Goal: Information Seeking & Learning: Learn about a topic

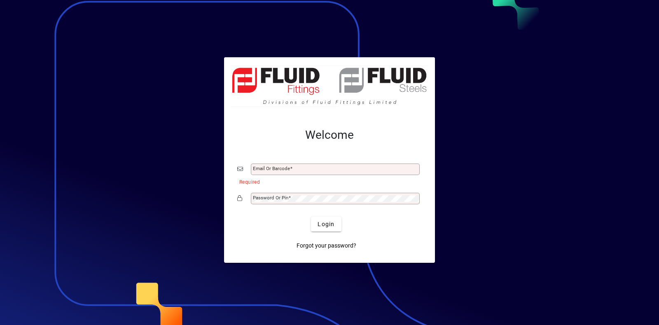
type input "**********"
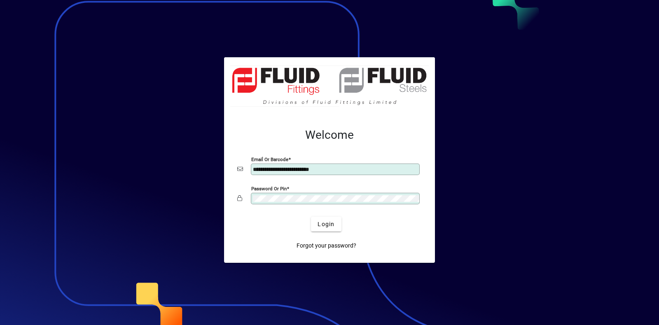
click at [311, 217] on button "Login" at bounding box center [326, 224] width 30 height 15
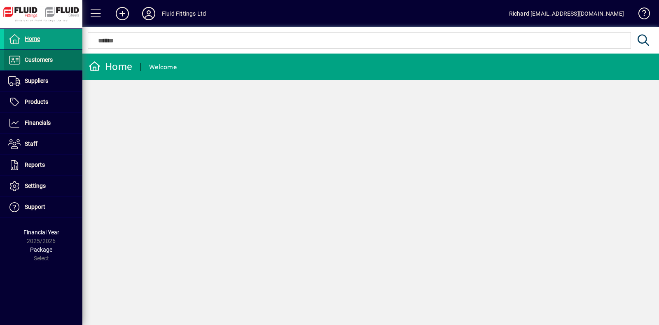
click at [27, 54] on span at bounding box center [43, 60] width 78 height 20
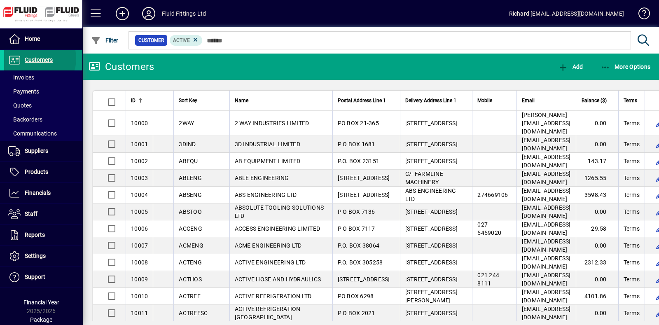
click at [33, 58] on span "Customers" at bounding box center [39, 59] width 28 height 7
click at [620, 65] on span "More Options" at bounding box center [625, 66] width 50 height 7
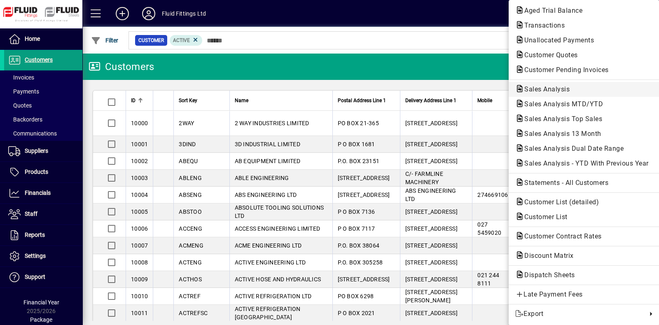
click at [580, 87] on span "Sales Analysis" at bounding box center [584, 89] width 138 height 10
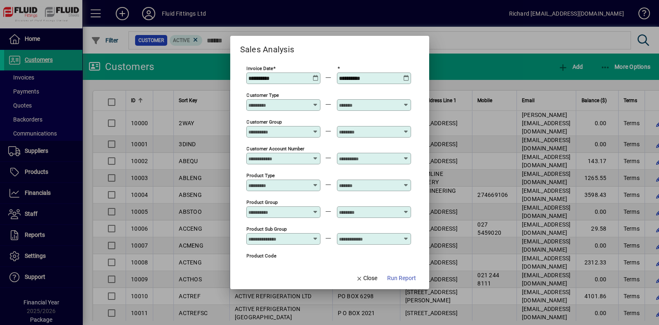
click at [316, 75] on icon at bounding box center [315, 75] width 6 height 0
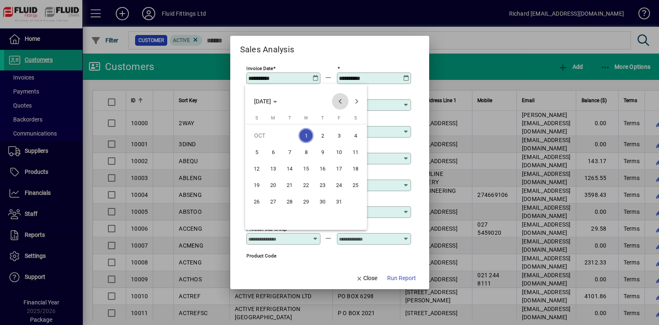
click at [341, 100] on span "Previous month" at bounding box center [340, 101] width 16 height 16
click at [272, 152] on span "1" at bounding box center [273, 152] width 15 height 15
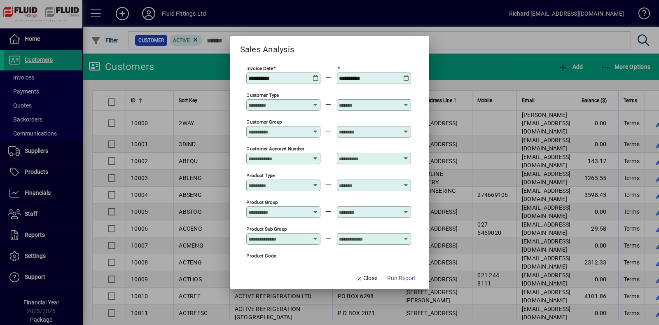
type input "**********"
click at [407, 75] on icon at bounding box center [406, 75] width 6 height 0
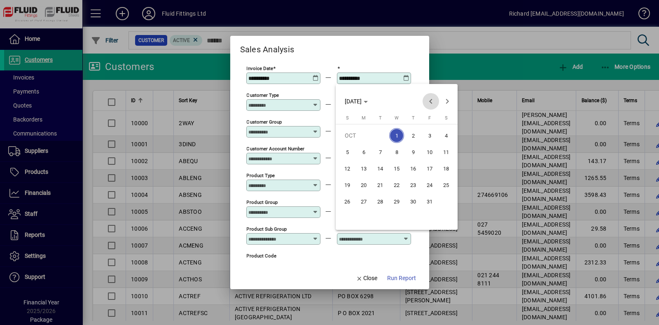
click at [435, 99] on span "Previous month" at bounding box center [430, 101] width 16 height 16
click at [380, 214] on span "30" at bounding box center [380, 217] width 15 height 15
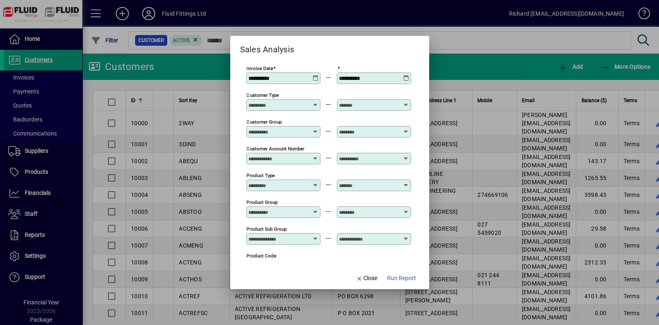
type input "**********"
click at [400, 276] on span "Run Report" at bounding box center [401, 278] width 29 height 9
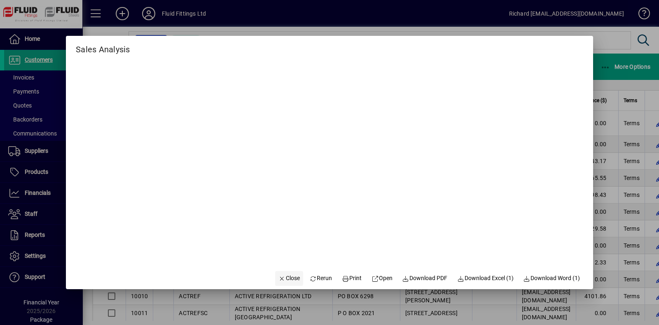
click at [286, 277] on span "Close" at bounding box center [288, 278] width 21 height 9
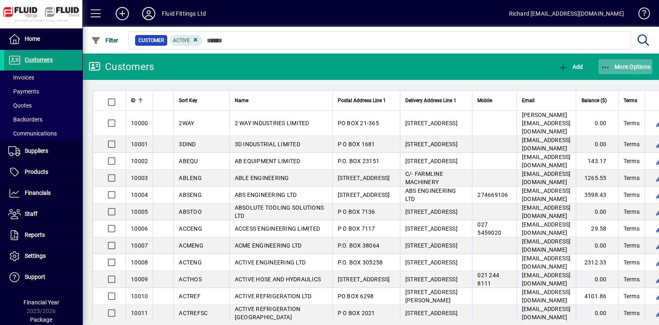
click at [632, 70] on span "More Options" at bounding box center [625, 66] width 50 height 7
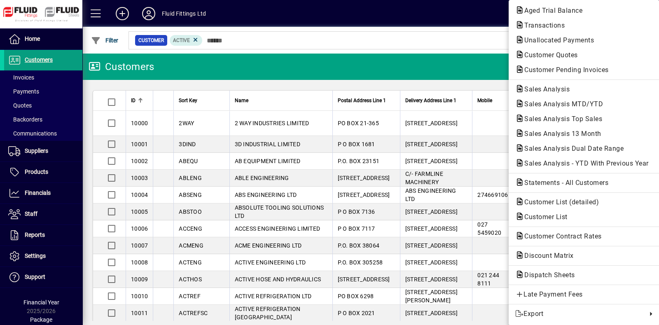
click at [44, 192] on div at bounding box center [329, 162] width 659 height 325
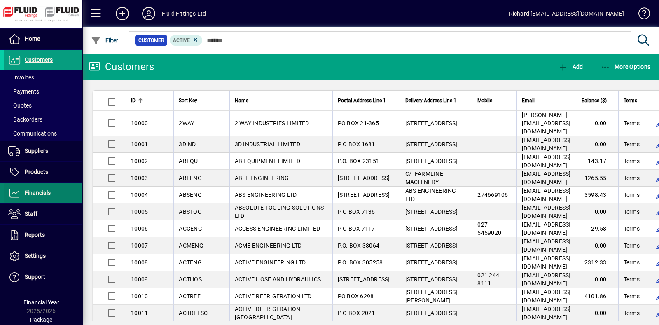
click at [44, 192] on span "Financials" at bounding box center [38, 192] width 26 height 7
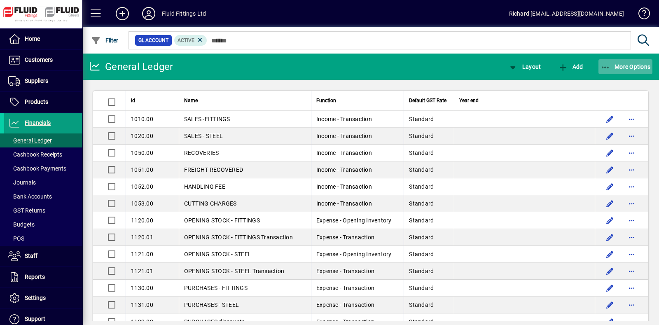
click at [638, 69] on span "More Options" at bounding box center [625, 66] width 50 height 7
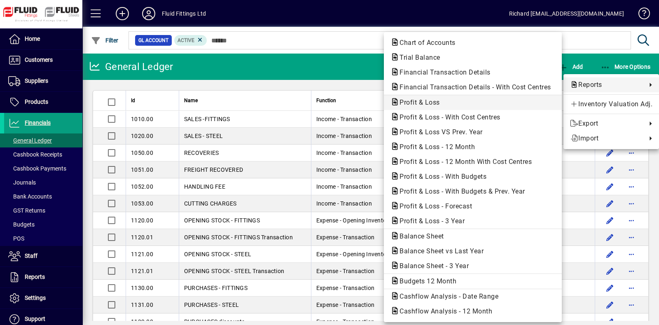
click at [434, 102] on span "Profit & Loss" at bounding box center [417, 102] width 54 height 8
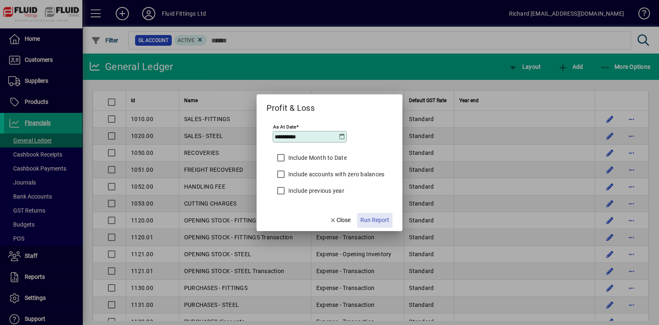
click at [383, 221] on span "Run Report" at bounding box center [374, 220] width 29 height 9
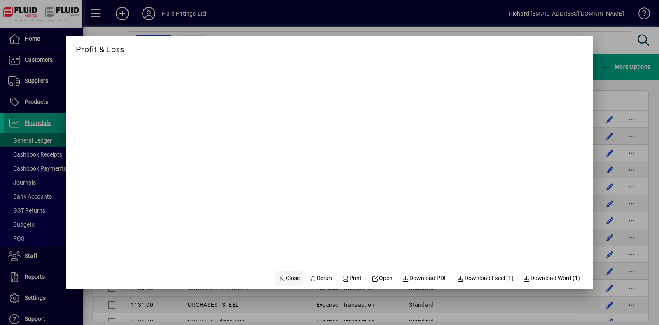
click at [281, 277] on span "Close" at bounding box center [288, 278] width 21 height 9
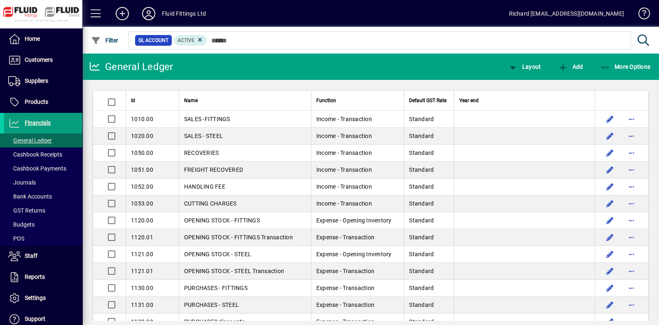
drag, startPoint x: 646, startPoint y: 0, endPoint x: 422, endPoint y: 16, distance: 224.9
click at [422, 16] on mat-toolbar-row "Fluid Fittings Ltd Richard richard@fluidfittings.co.nz" at bounding box center [370, 13] width 576 height 27
click at [639, 63] on span "More Options" at bounding box center [625, 66] width 50 height 7
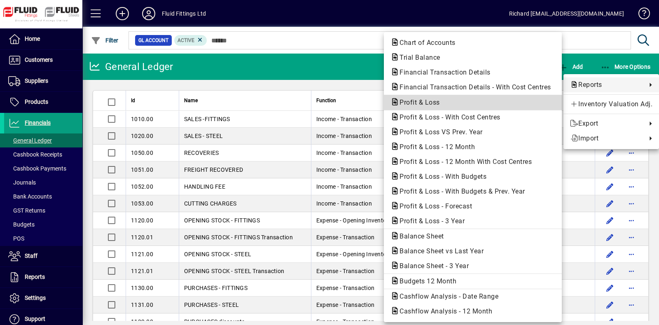
click at [439, 104] on span "Profit & Loss" at bounding box center [417, 102] width 54 height 8
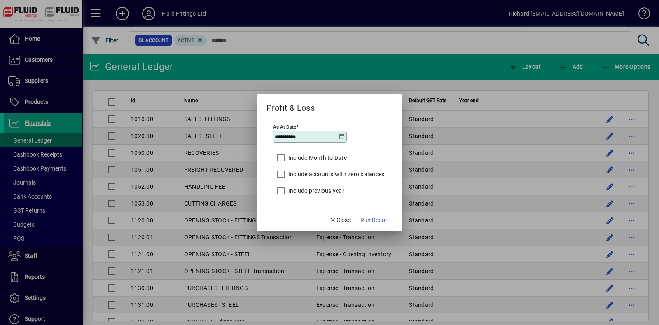
click at [340, 137] on icon at bounding box center [341, 136] width 7 height 7
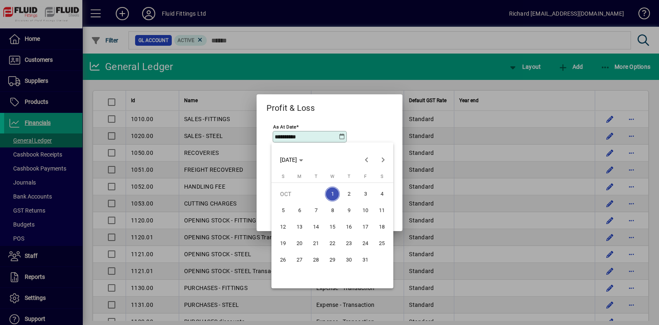
click at [373, 128] on div at bounding box center [329, 162] width 659 height 325
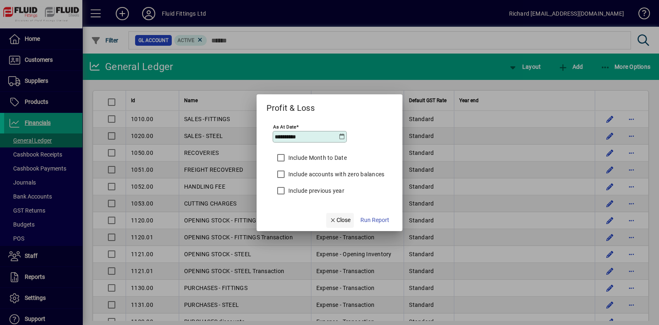
click at [347, 220] on span "Close" at bounding box center [339, 220] width 21 height 9
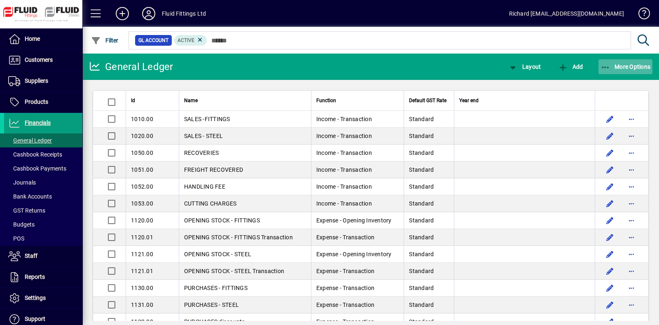
click at [628, 63] on span "More Options" at bounding box center [625, 66] width 50 height 7
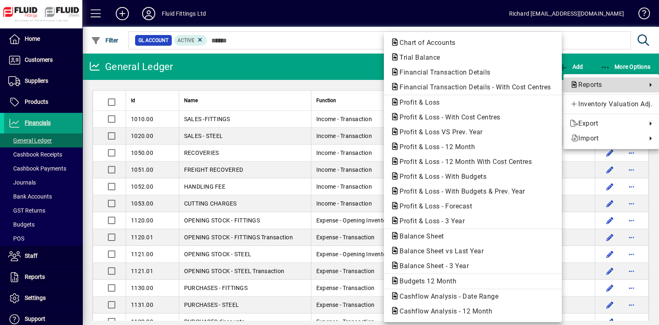
click at [608, 82] on span "Reports" at bounding box center [606, 85] width 72 height 10
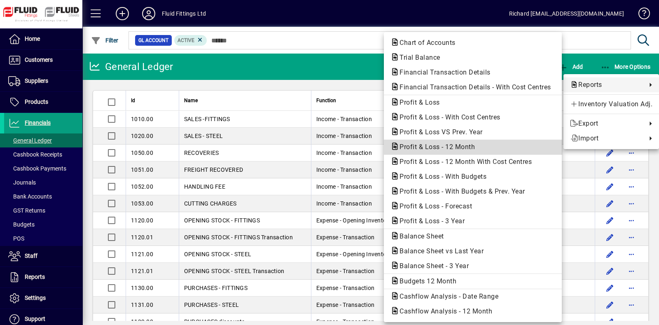
click at [439, 148] on span "Profit & Loss - 12 Month" at bounding box center [434, 147] width 89 height 8
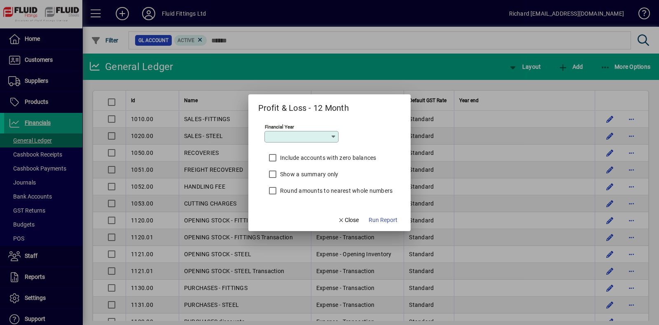
type input "*********"
click at [388, 217] on span "Run Report" at bounding box center [382, 220] width 29 height 9
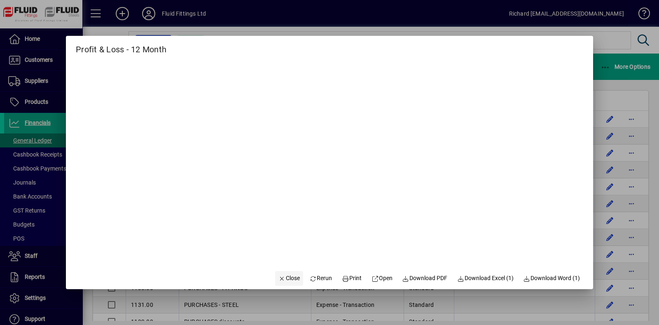
click at [282, 278] on span "Close" at bounding box center [288, 278] width 21 height 9
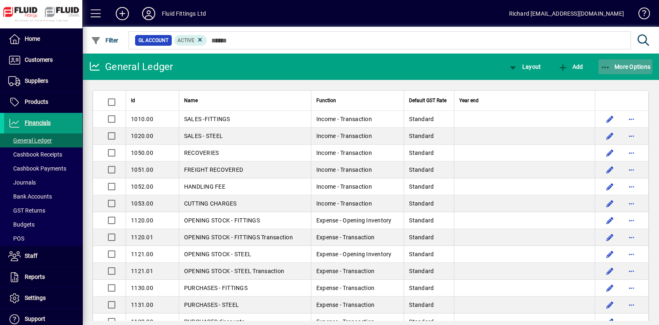
click at [625, 67] on span "More Options" at bounding box center [625, 66] width 50 height 7
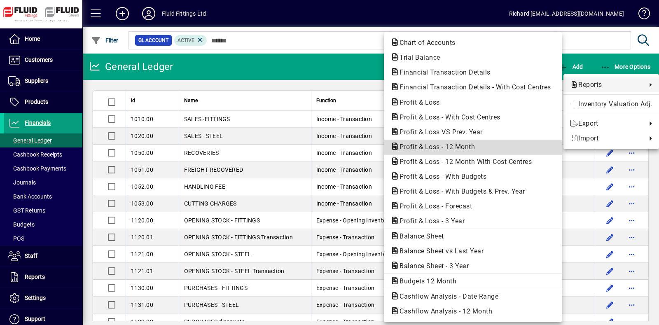
click at [464, 148] on span "Profit & Loss - 12 Month" at bounding box center [434, 147] width 89 height 8
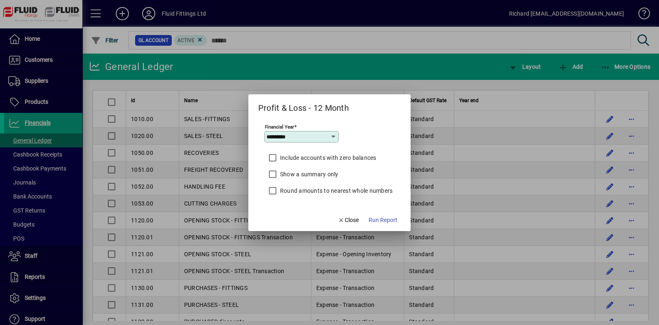
click at [331, 136] on icon at bounding box center [333, 136] width 7 height 7
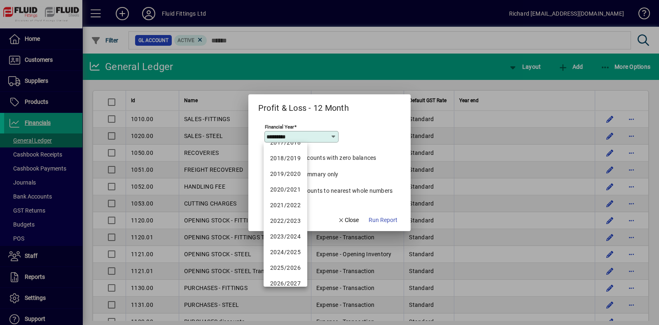
scroll to position [66, 0]
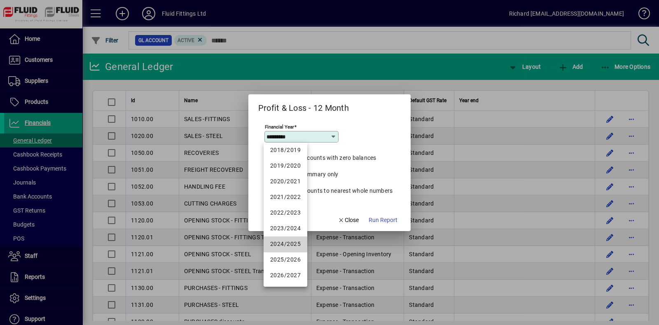
click at [289, 242] on div "2024/2025" at bounding box center [285, 244] width 30 height 9
type input "*********"
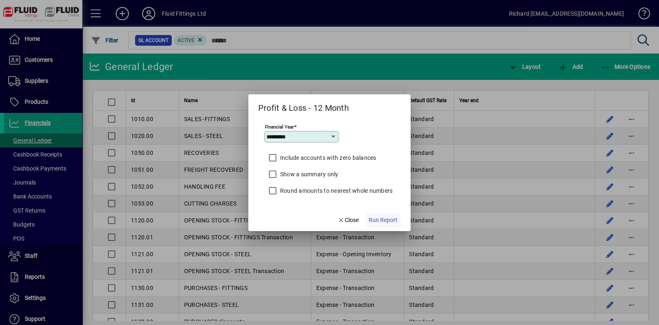
click at [386, 219] on span "Run Report" at bounding box center [382, 220] width 29 height 9
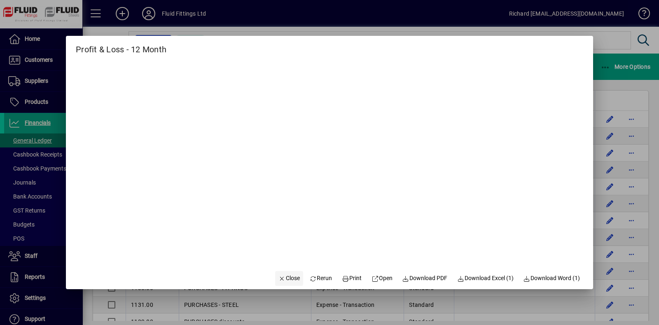
click at [282, 276] on span "Close" at bounding box center [288, 278] width 21 height 9
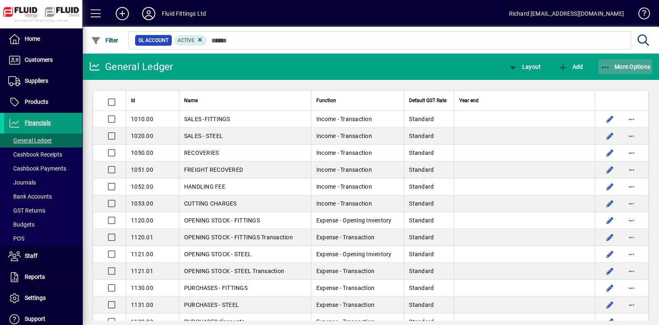
click at [636, 67] on span "More Options" at bounding box center [625, 66] width 50 height 7
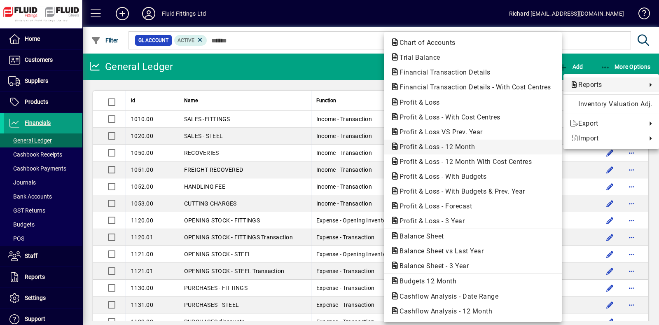
click at [470, 144] on span "Profit & Loss - 12 Month" at bounding box center [434, 147] width 89 height 8
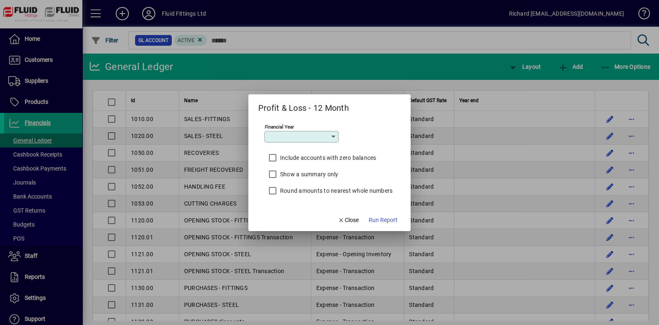
type input "*********"
click at [396, 221] on span "Run Report" at bounding box center [382, 220] width 29 height 9
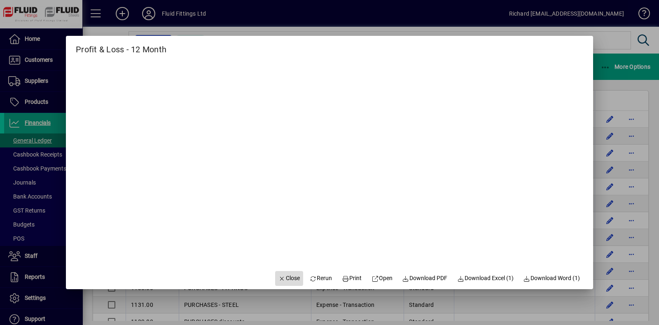
click at [284, 278] on span "Close" at bounding box center [288, 278] width 21 height 9
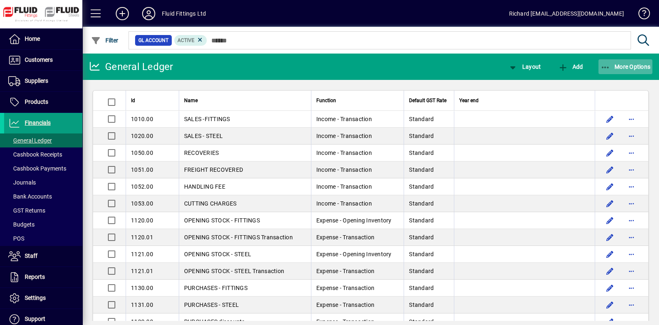
click at [628, 64] on span "More Options" at bounding box center [625, 66] width 50 height 7
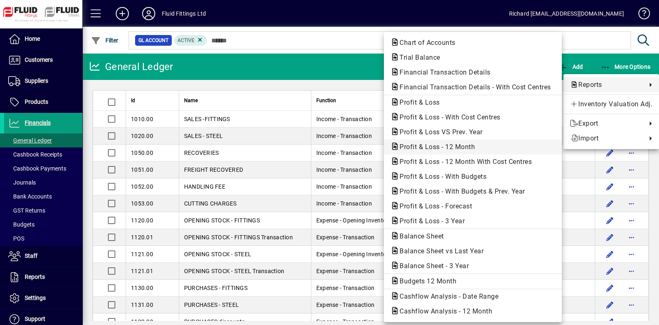
click at [459, 149] on span "Profit & Loss - 12 Month" at bounding box center [434, 147] width 89 height 8
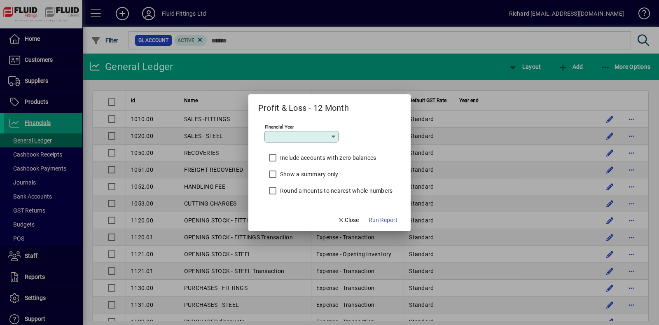
type input "*********"
click at [380, 219] on span "Run Report" at bounding box center [382, 220] width 29 height 9
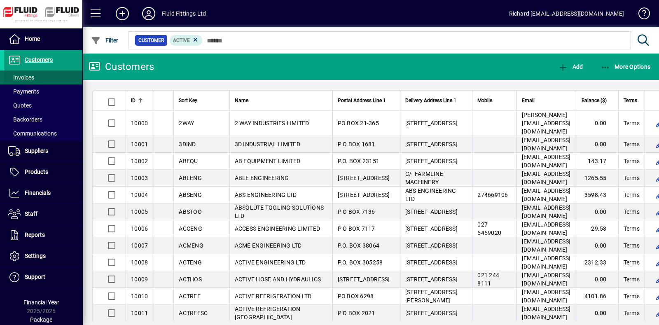
click at [29, 75] on span "Invoices" at bounding box center [21, 77] width 26 height 7
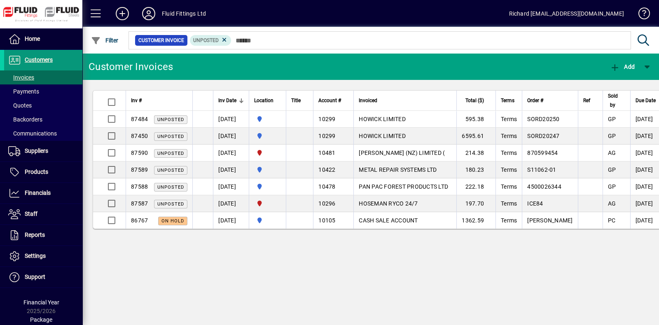
click at [47, 58] on span "Customers" at bounding box center [39, 59] width 28 height 7
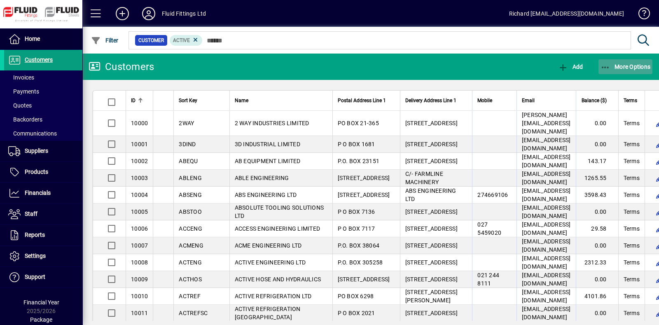
click at [637, 67] on span "More Options" at bounding box center [625, 66] width 50 height 7
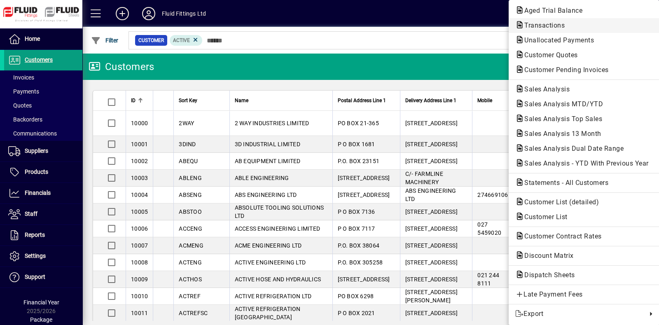
click at [548, 23] on span "Transactions" at bounding box center [542, 25] width 54 height 8
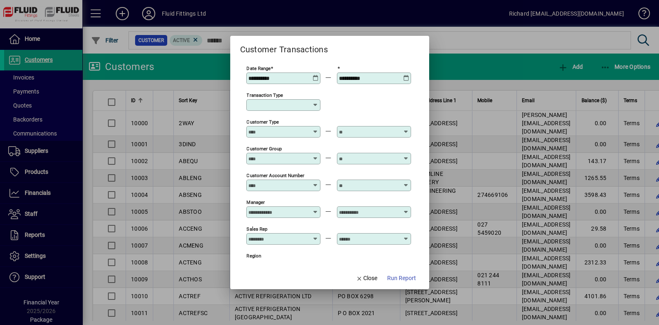
click at [316, 75] on icon at bounding box center [315, 75] width 6 height 0
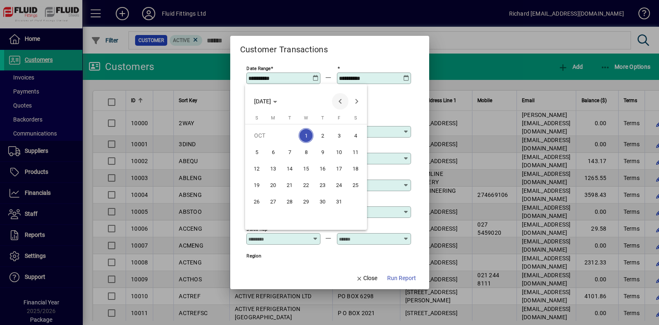
click at [340, 102] on span "Previous month" at bounding box center [340, 101] width 16 height 16
click at [270, 153] on span "1" at bounding box center [273, 152] width 15 height 15
type input "**********"
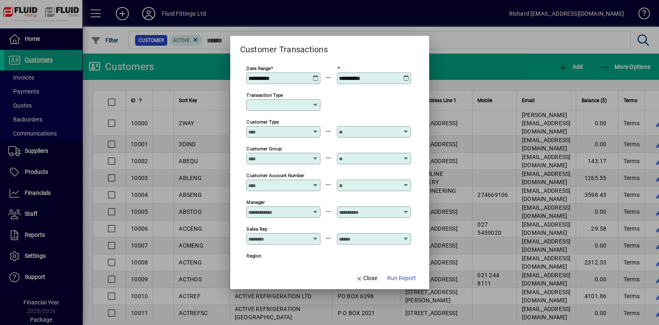
click at [403, 75] on icon at bounding box center [406, 75] width 6 height 0
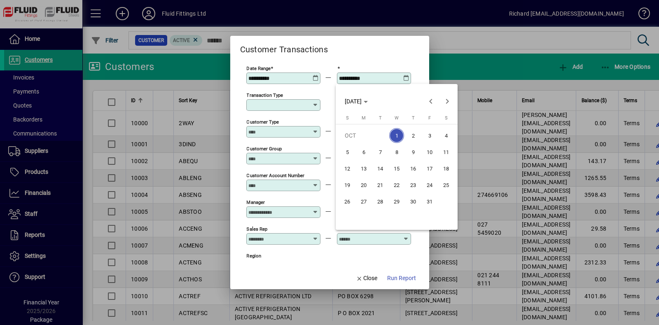
click at [427, 201] on span "31" at bounding box center [429, 201] width 15 height 15
type input "**********"
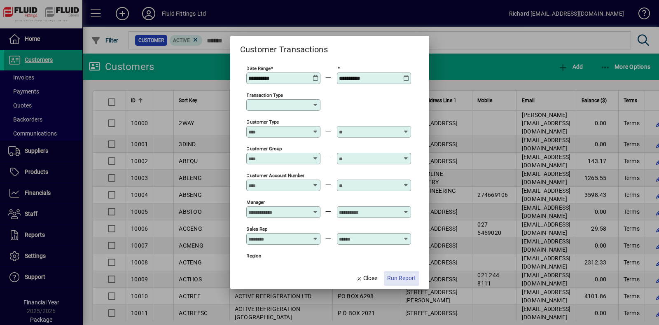
click at [402, 277] on span "Run Report" at bounding box center [401, 278] width 29 height 9
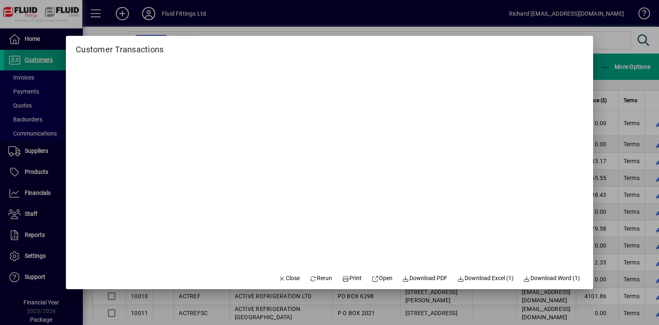
drag, startPoint x: 315, startPoint y: 276, endPoint x: 325, endPoint y: 270, distance: 11.3
click at [322, 275] on span "Rerun" at bounding box center [321, 278] width 23 height 9
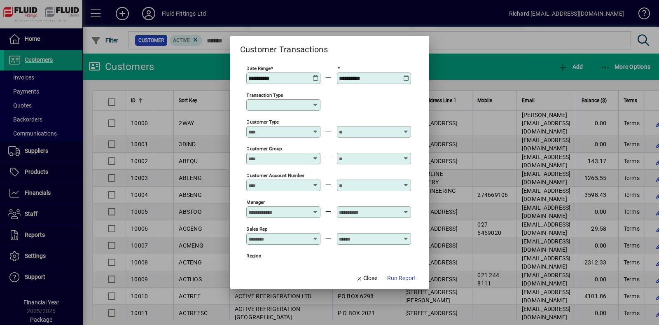
click at [406, 75] on icon at bounding box center [406, 75] width 6 height 0
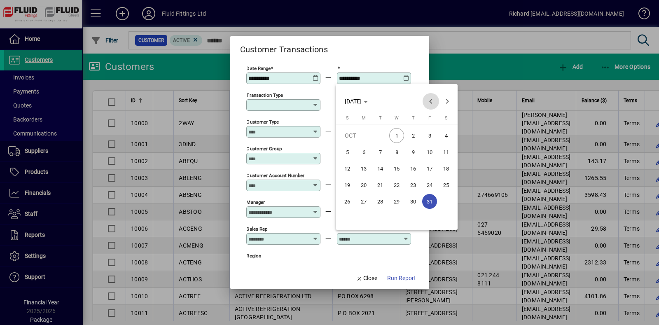
click at [431, 100] on span "Previous month" at bounding box center [430, 101] width 16 height 16
click at [379, 214] on span "30" at bounding box center [380, 217] width 15 height 15
type input "**********"
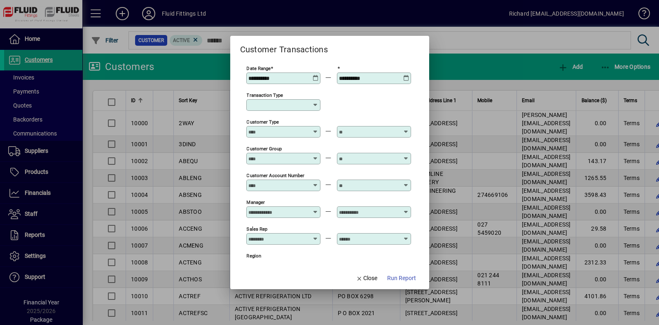
click at [316, 107] on icon at bounding box center [315, 105] width 7 height 7
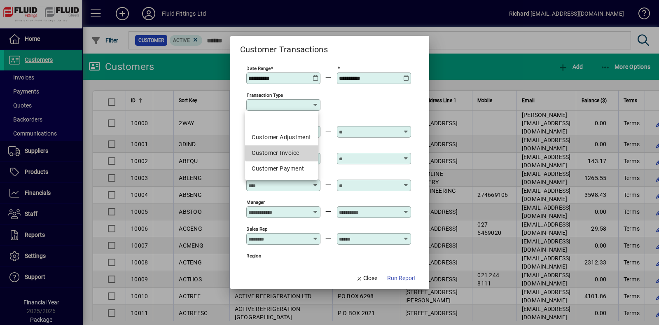
click at [298, 149] on div "Customer Invoice" at bounding box center [281, 153] width 59 height 9
type input "**********"
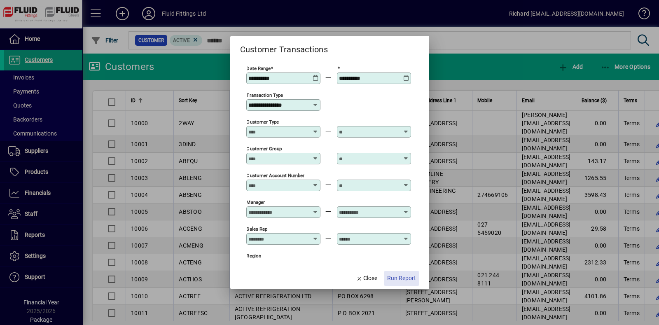
click at [402, 277] on span "Run Report" at bounding box center [401, 278] width 29 height 9
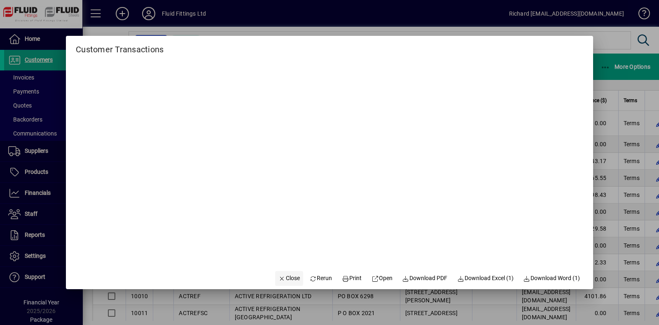
click at [284, 275] on span "Close" at bounding box center [288, 278] width 21 height 9
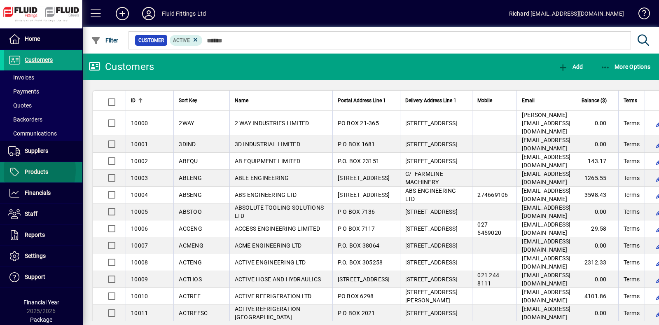
drag, startPoint x: 32, startPoint y: 172, endPoint x: 21, endPoint y: 170, distance: 11.3
click at [21, 170] on span "Products" at bounding box center [26, 172] width 44 height 10
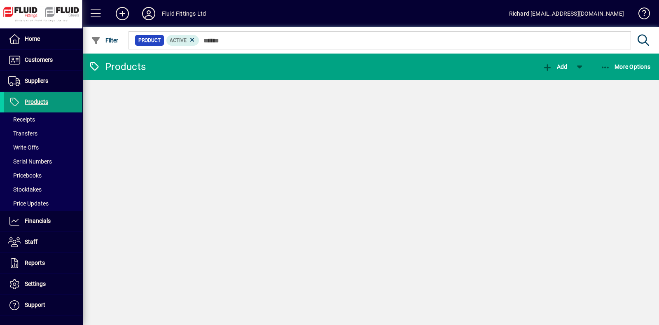
click at [24, 171] on li "Products Receipts Transfers Write Offs Serial Numbers Pricebooks Stocktakes Pri…" at bounding box center [41, 151] width 82 height 119
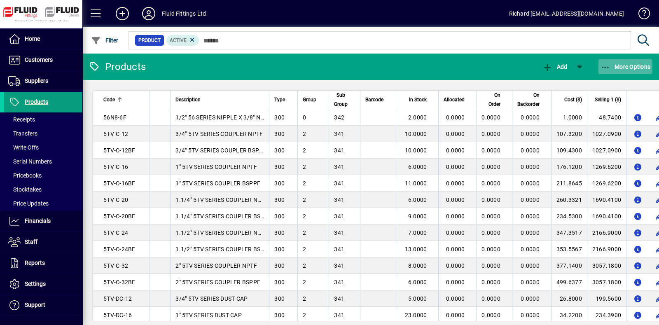
click at [620, 58] on mat-toolbar-row "Products Add More Options" at bounding box center [370, 67] width 576 height 26
click at [628, 69] on span "More Options" at bounding box center [625, 66] width 50 height 7
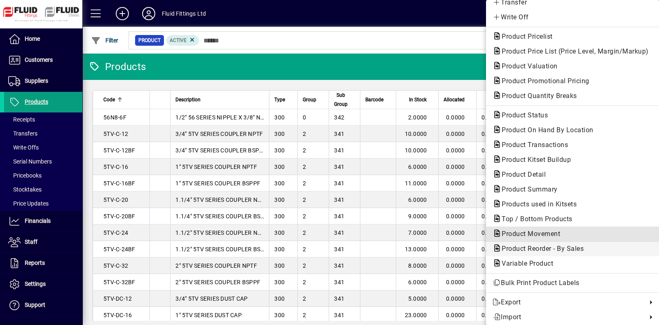
scroll to position [21, 0]
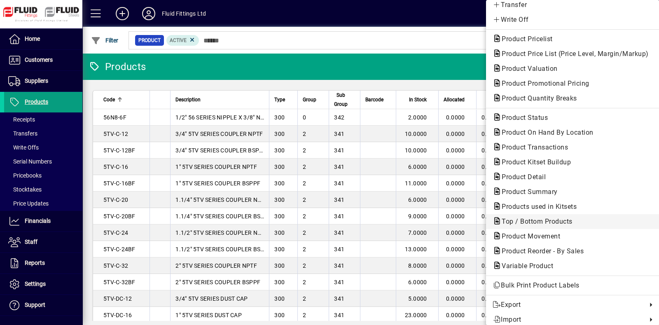
click at [498, 220] on span "Top / Bottom Products" at bounding box center [534, 221] width 84 height 8
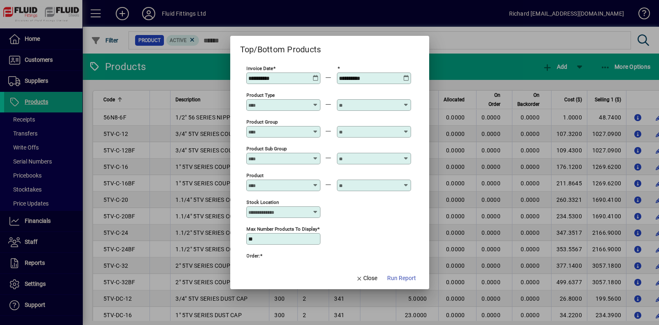
click at [315, 75] on icon at bounding box center [315, 75] width 6 height 0
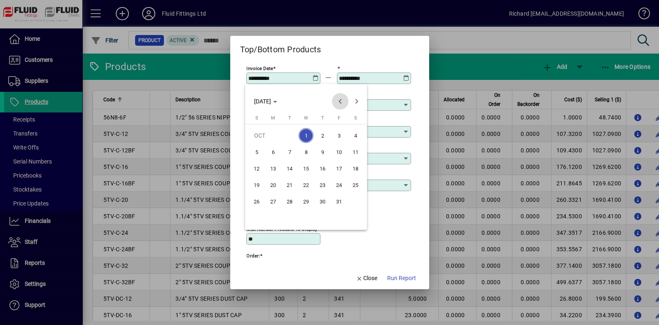
click at [337, 100] on span "Previous month" at bounding box center [340, 101] width 16 height 16
click at [272, 147] on span "1" at bounding box center [273, 152] width 15 height 15
type input "**********"
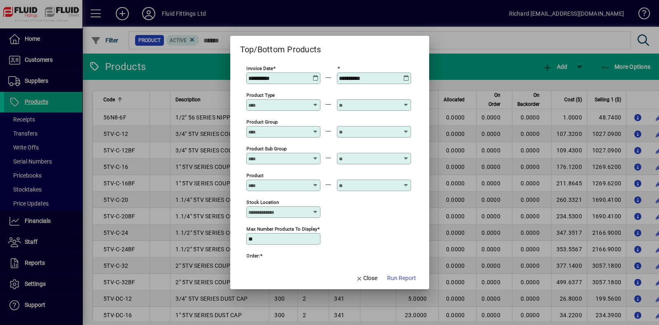
click at [404, 75] on icon at bounding box center [406, 75] width 6 height 0
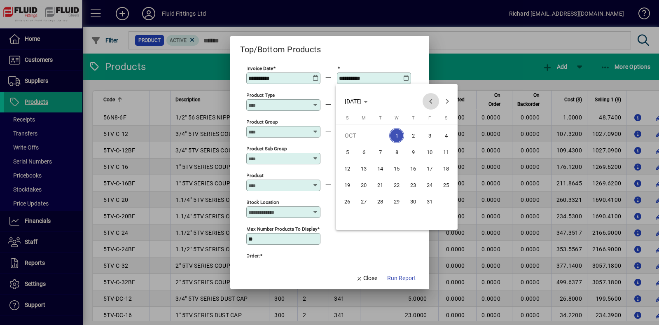
click at [428, 101] on span "Previous month" at bounding box center [430, 101] width 16 height 16
click at [382, 217] on span "30" at bounding box center [380, 217] width 15 height 15
type input "**********"
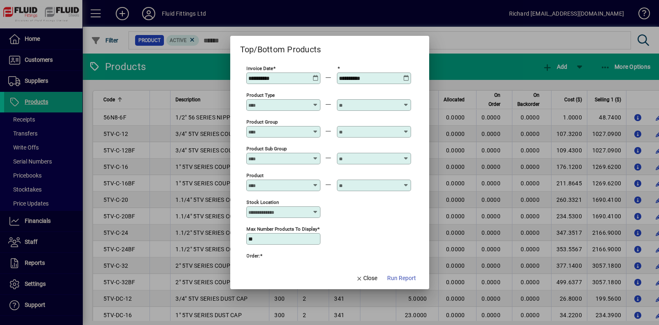
drag, startPoint x: 405, startPoint y: 280, endPoint x: 337, endPoint y: 217, distance: 92.3
click at [336, 217] on form "**********" at bounding box center [329, 162] width 199 height 253
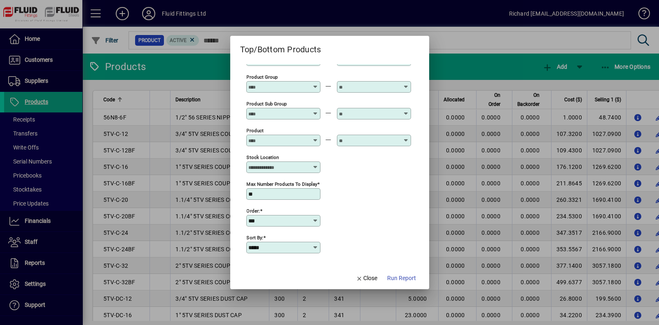
scroll to position [0, 0]
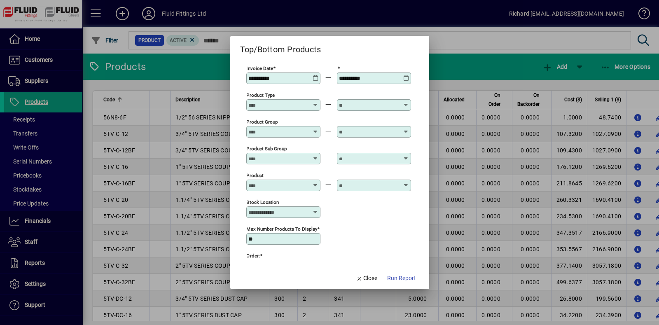
click at [311, 162] on div "Product Sub Group" at bounding box center [283, 159] width 74 height 12
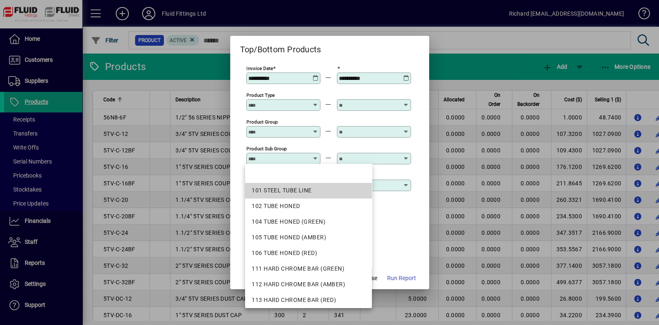
click at [301, 188] on div "101 STEEL TUBE LINE" at bounding box center [309, 190] width 114 height 9
type input "**********"
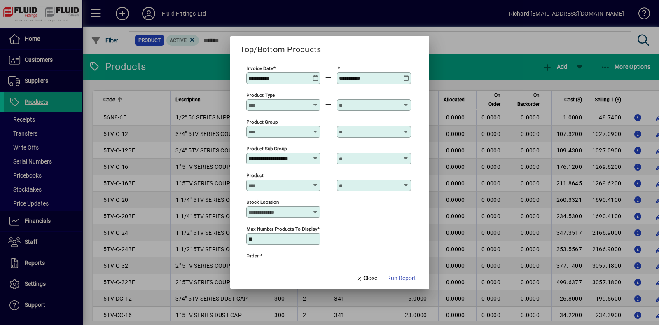
click at [402, 158] on div at bounding box center [375, 158] width 72 height 7
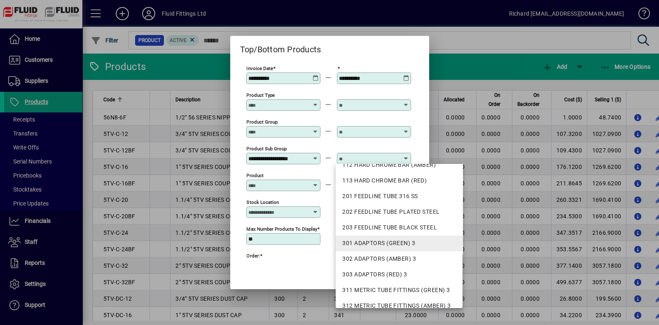
scroll to position [139, 0]
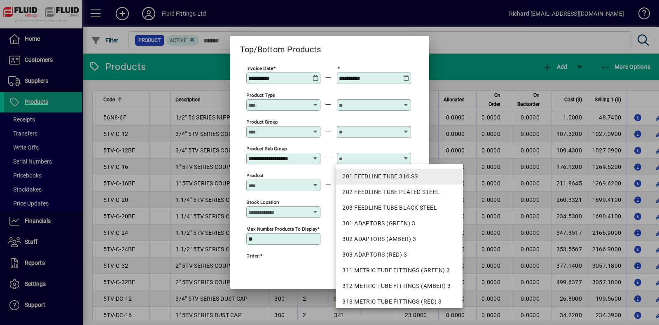
click at [375, 177] on div "201 FEEDLINE TUBE 316 SS" at bounding box center [399, 176] width 114 height 9
type input "**********"
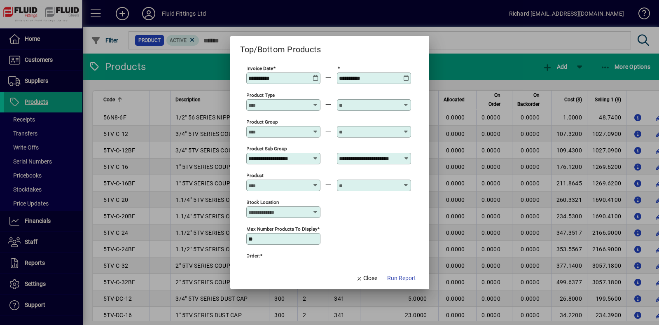
scroll to position [0, 0]
click at [403, 158] on div "**********" at bounding box center [375, 158] width 72 height 7
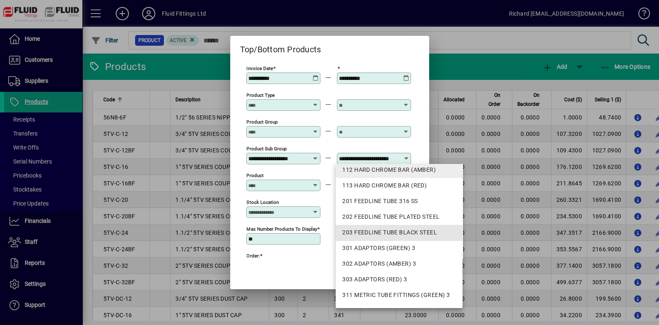
scroll to position [115, 0]
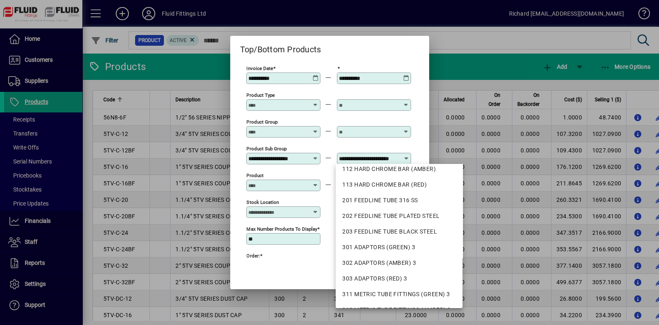
click at [368, 142] on div at bounding box center [374, 142] width 74 height 9
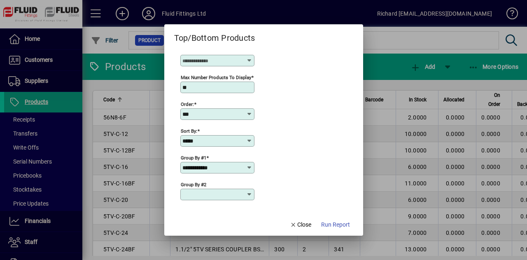
scroll to position [142, 0]
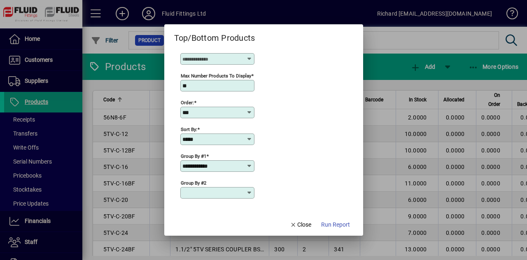
click at [252, 137] on icon at bounding box center [249, 139] width 7 height 7
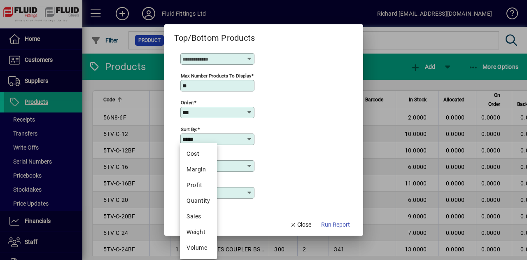
click at [189, 231] on div "Weight" at bounding box center [198, 232] width 24 height 9
type input "******"
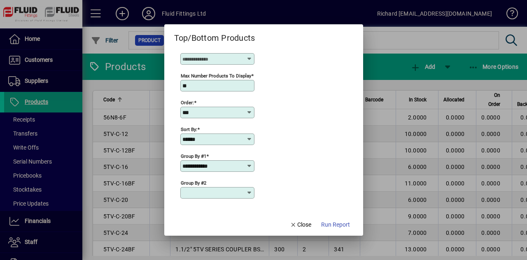
click at [252, 165] on icon at bounding box center [249, 166] width 7 height 7
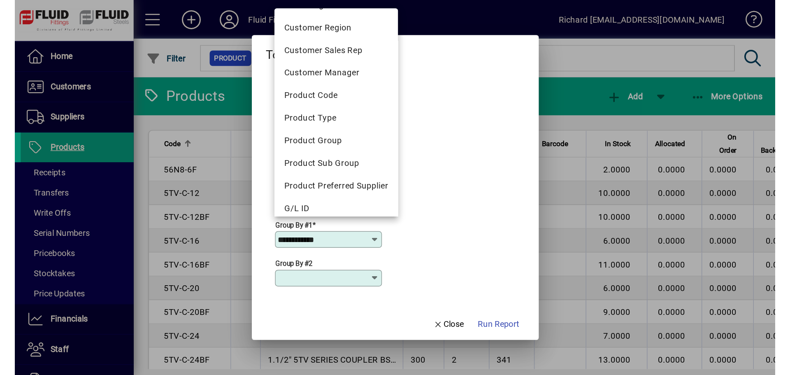
scroll to position [124, 0]
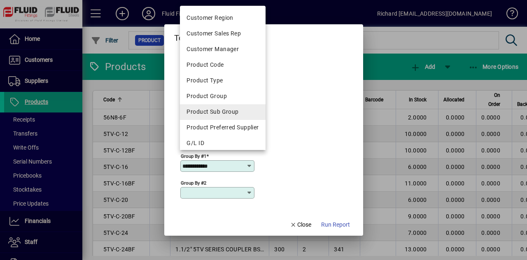
click at [228, 112] on div "Product Sub Group" at bounding box center [222, 111] width 72 height 9
type input "**********"
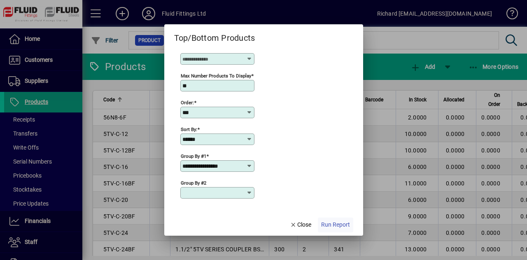
click at [340, 228] on span "Run Report" at bounding box center [335, 224] width 29 height 9
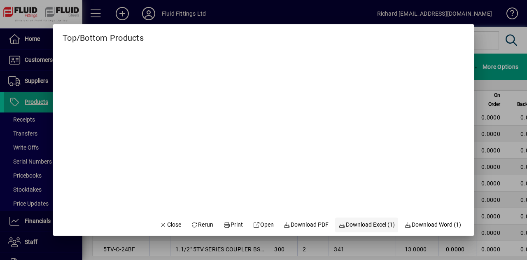
click at [361, 224] on span "Download Excel (1)" at bounding box center [366, 224] width 56 height 9
click at [160, 222] on icon "button" at bounding box center [163, 225] width 7 height 6
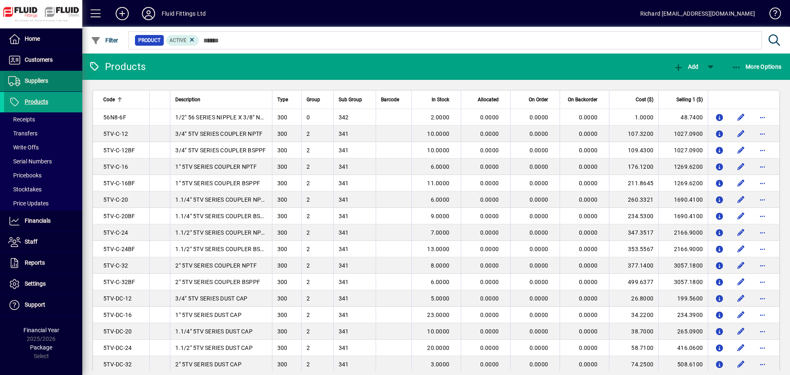
click at [41, 84] on span "Suppliers" at bounding box center [36, 80] width 23 height 7
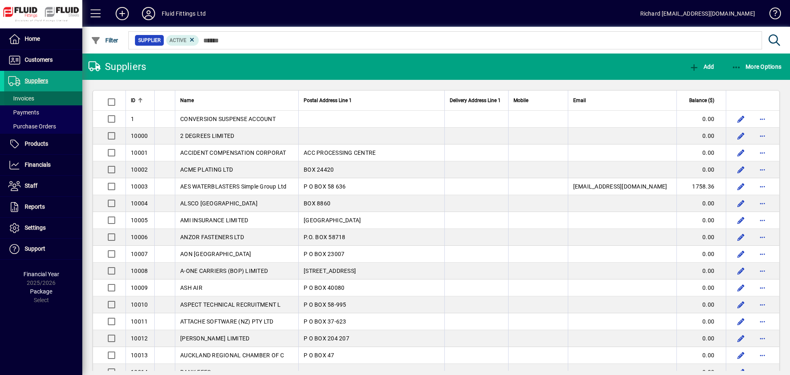
click at [51, 98] on span at bounding box center [43, 99] width 78 height 20
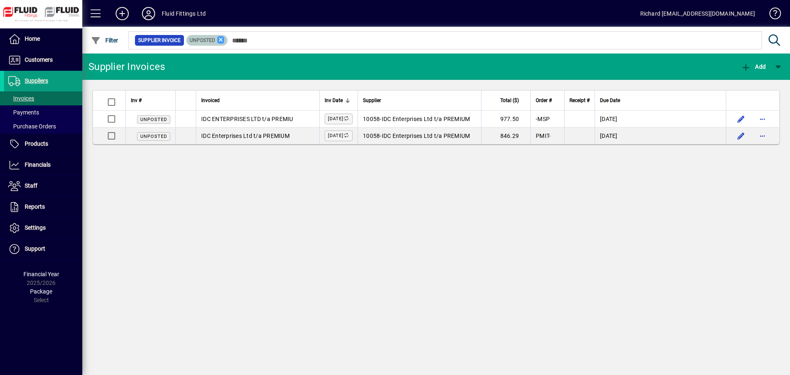
click at [221, 40] on icon at bounding box center [220, 39] width 7 height 7
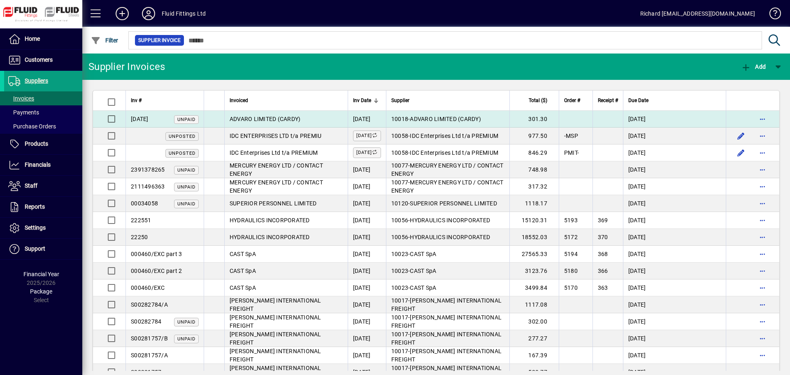
click at [265, 120] on span "ADVARO LIMITED (CARDY)" at bounding box center [265, 119] width 71 height 7
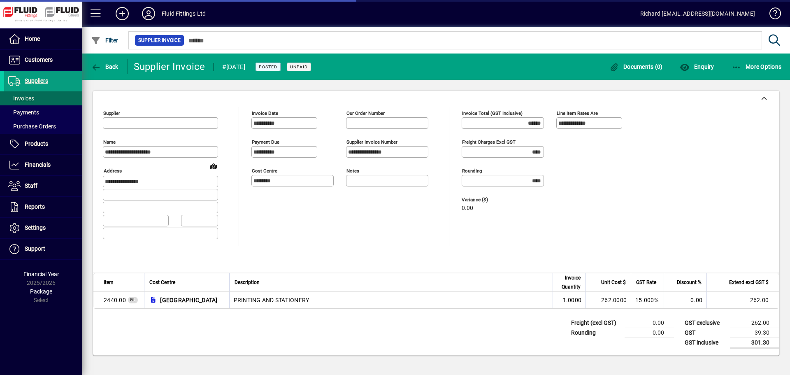
type input "**********"
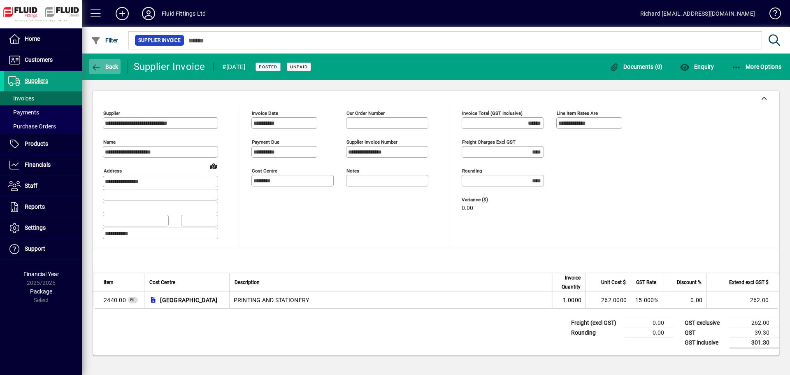
click at [100, 65] on icon "button" at bounding box center [96, 67] width 10 height 8
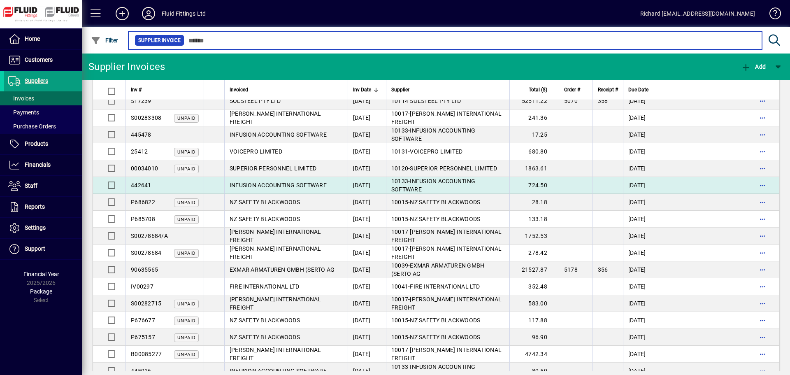
scroll to position [388, 0]
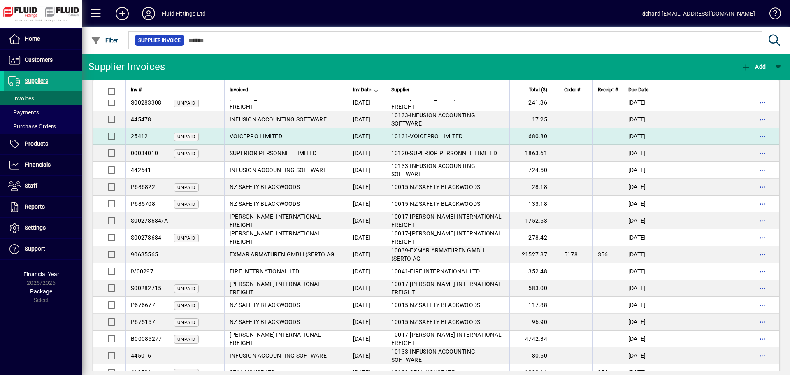
click at [282, 135] on span "VOICEPRO LIMITED" at bounding box center [256, 136] width 53 height 7
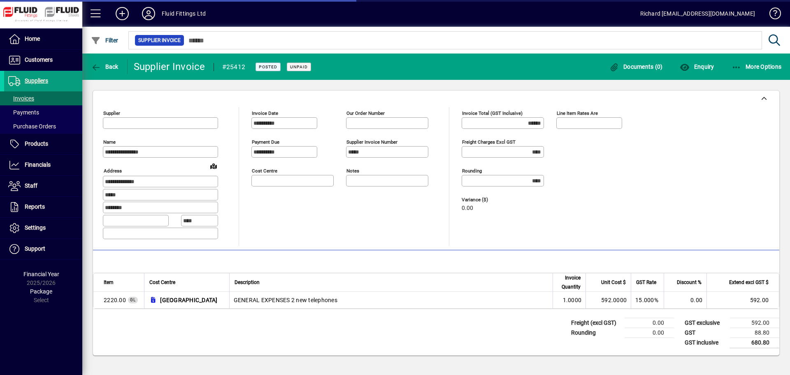
type input "********"
type input "**********"
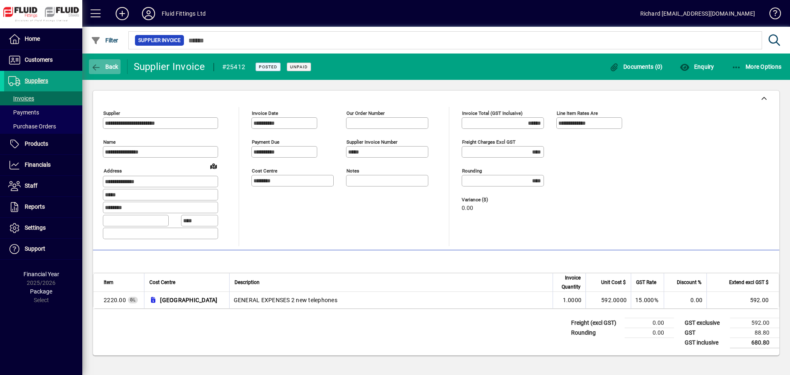
click at [112, 69] on span "Back" at bounding box center [105, 66] width 28 height 7
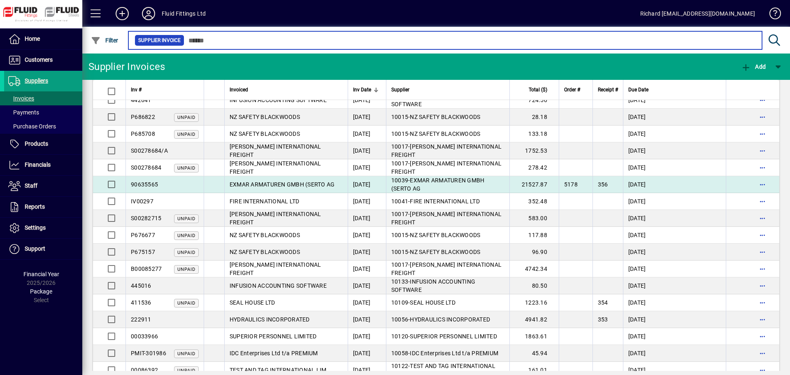
scroll to position [469, 0]
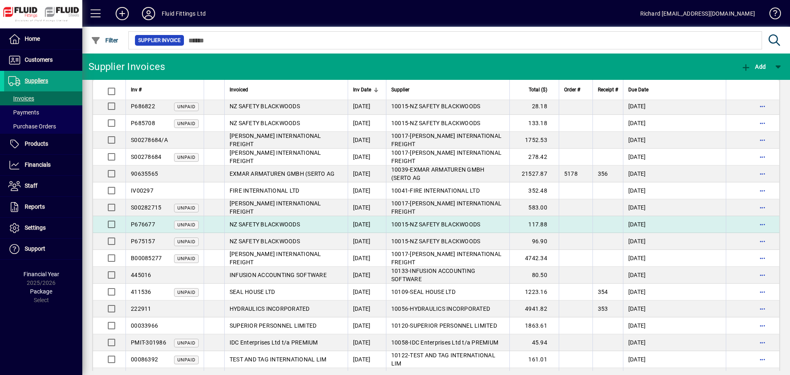
click at [453, 224] on span "NZ SAFETY BLACKWOODS" at bounding box center [445, 224] width 70 height 7
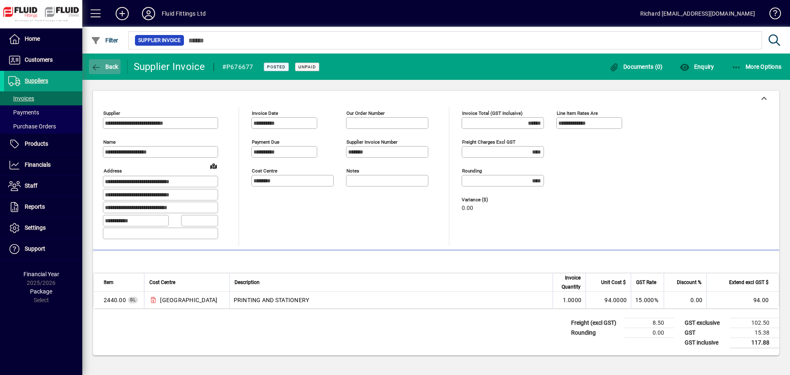
click at [100, 63] on icon "button" at bounding box center [96, 67] width 10 height 8
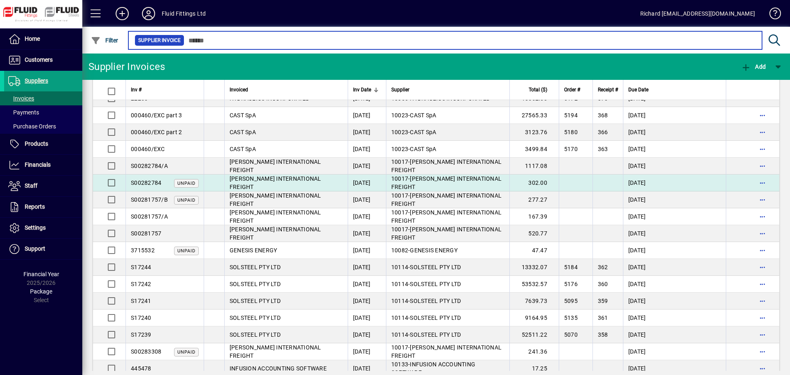
scroll to position [146, 0]
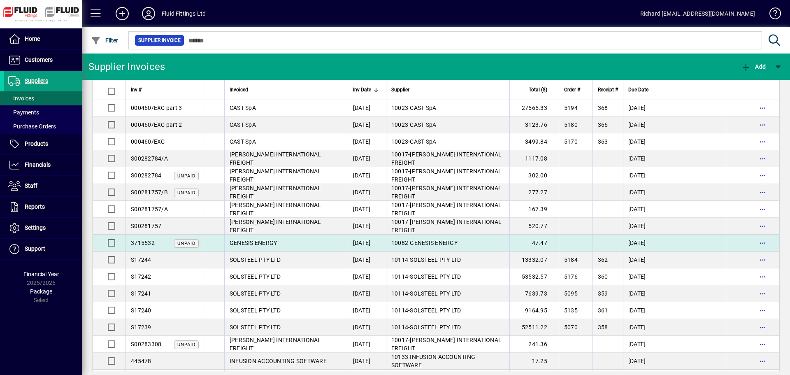
click at [277, 245] on span "GENESIS ENERGY" at bounding box center [254, 243] width 48 height 7
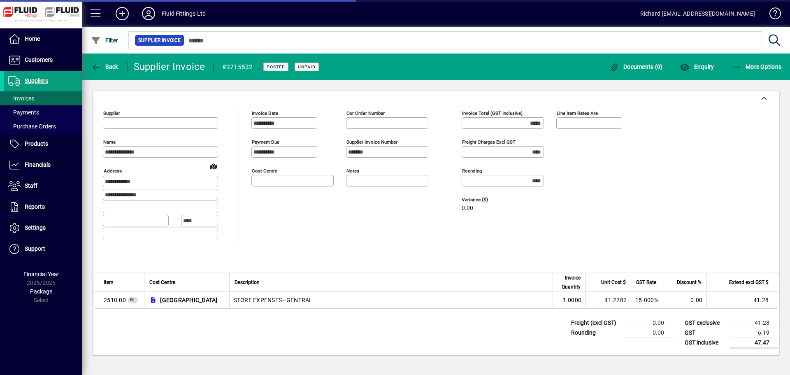
type input "********"
type input "**********"
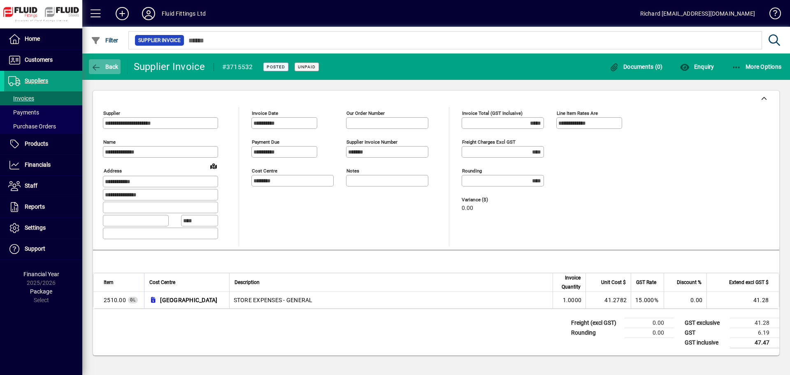
click at [106, 66] on span "Back" at bounding box center [105, 66] width 28 height 7
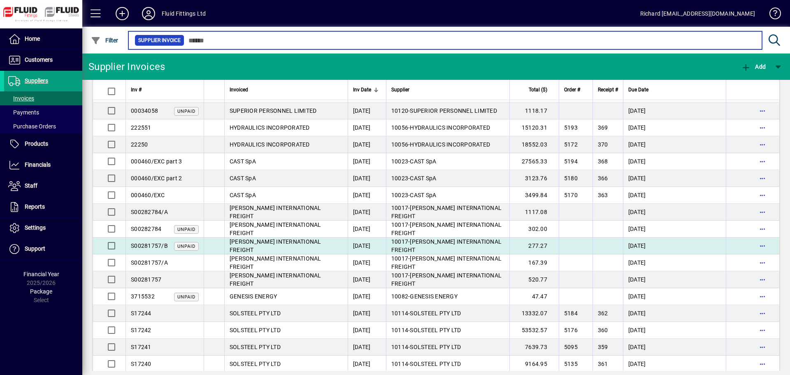
scroll to position [136, 0]
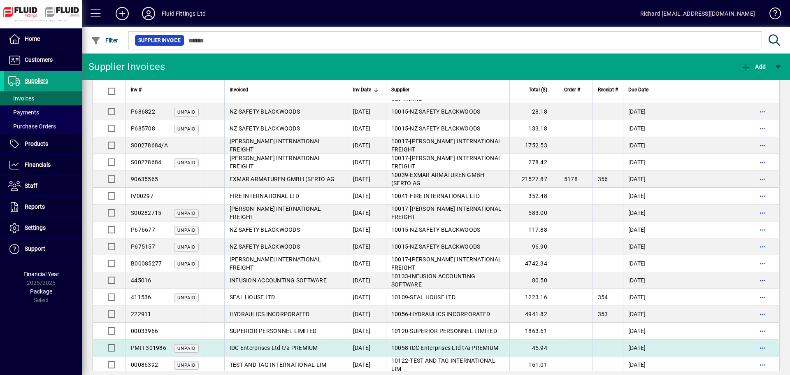
scroll to position [473, 0]
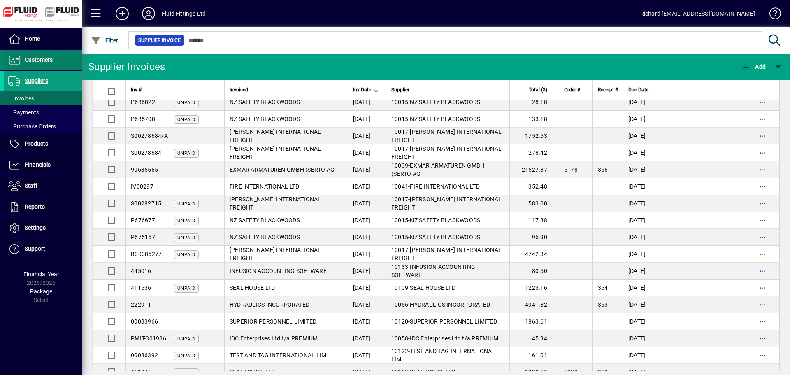
click at [16, 57] on icon at bounding box center [14, 60] width 12 height 10
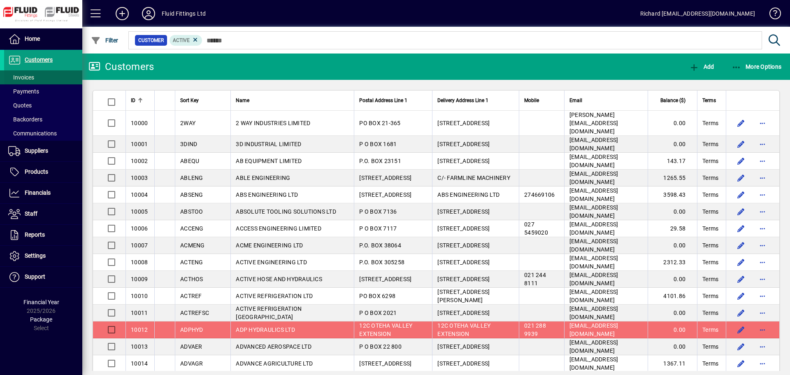
click at [18, 75] on span "Invoices" at bounding box center [21, 77] width 26 height 7
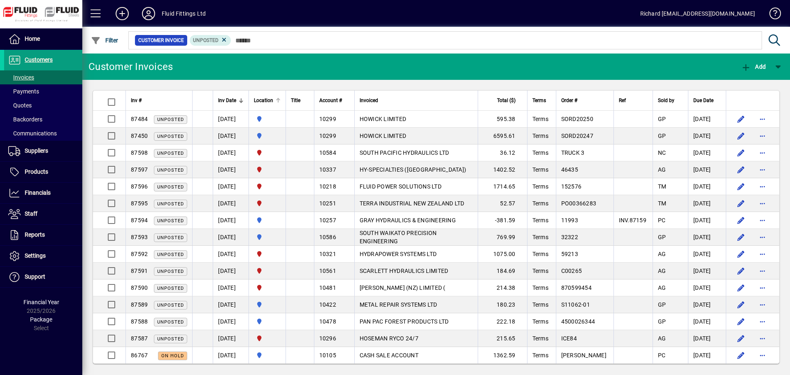
click at [281, 100] on div at bounding box center [278, 100] width 5 height 5
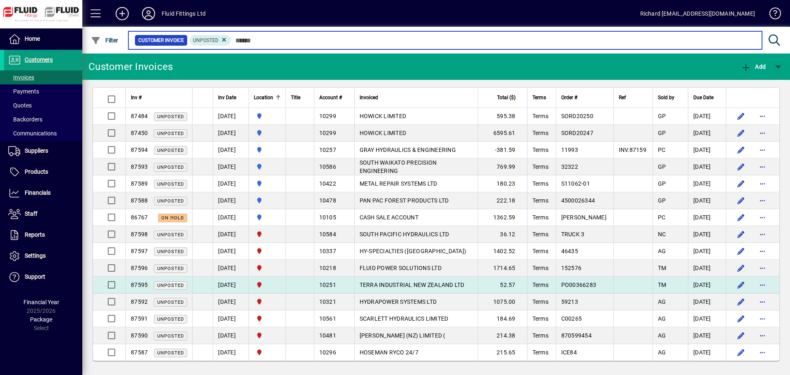
scroll to position [3, 0]
